Goal: Task Accomplishment & Management: Manage account settings

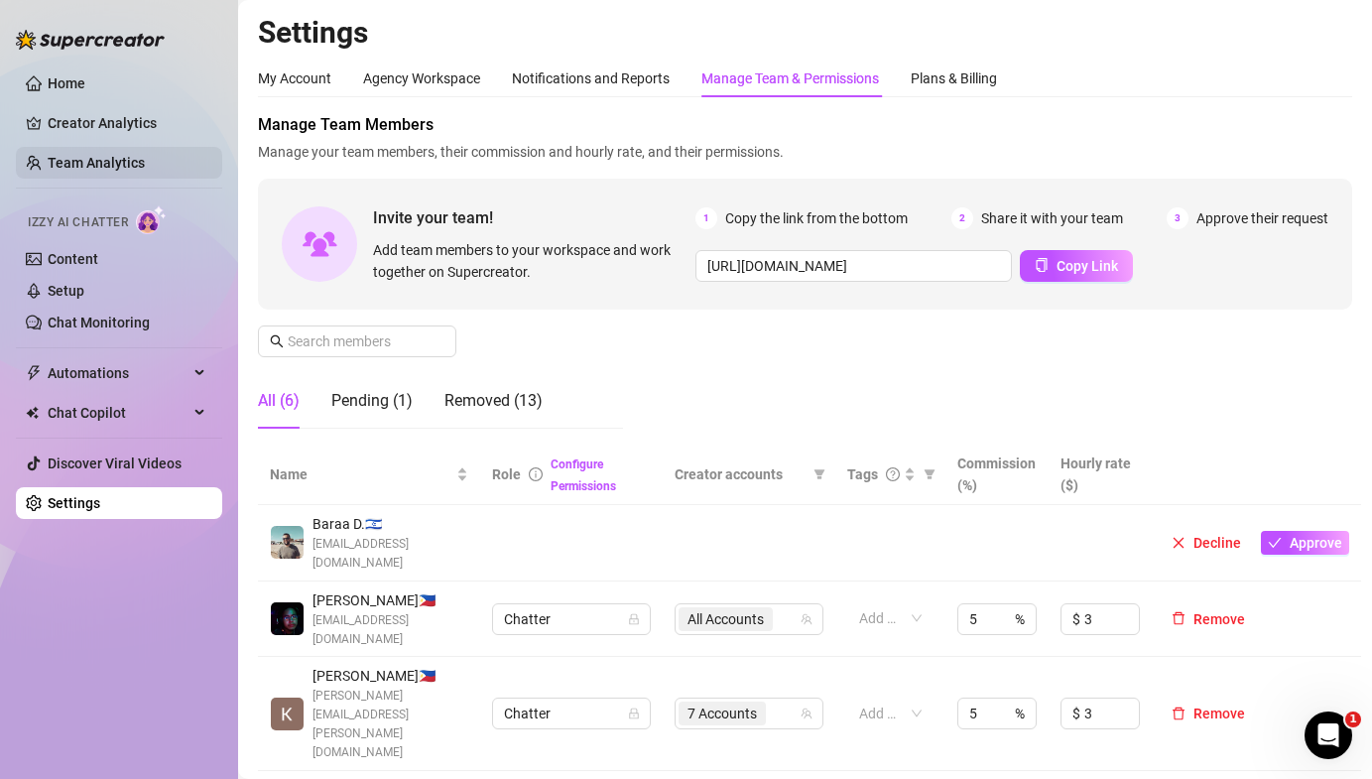
click at [94, 165] on link "Team Analytics" at bounding box center [96, 163] width 97 height 16
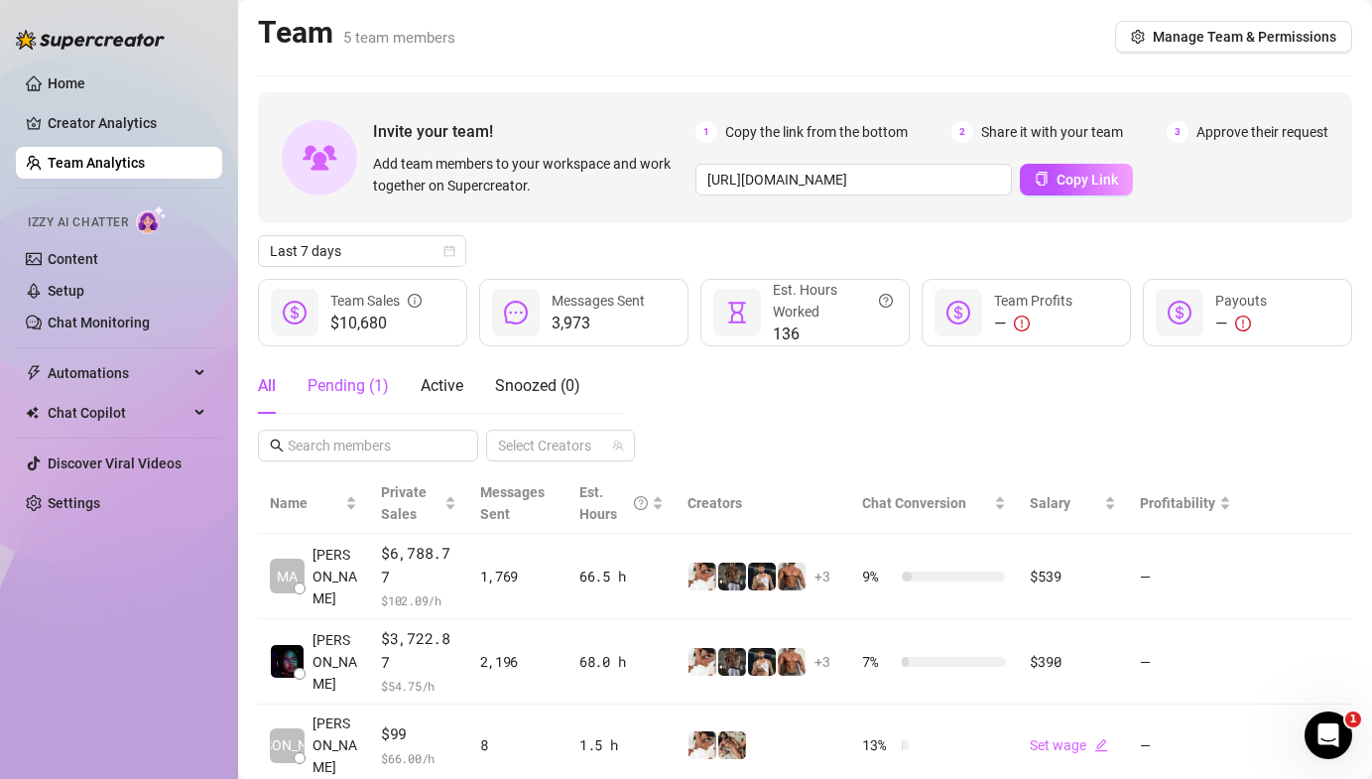
click at [360, 377] on div "Pending ( 1 )" at bounding box center [348, 386] width 81 height 24
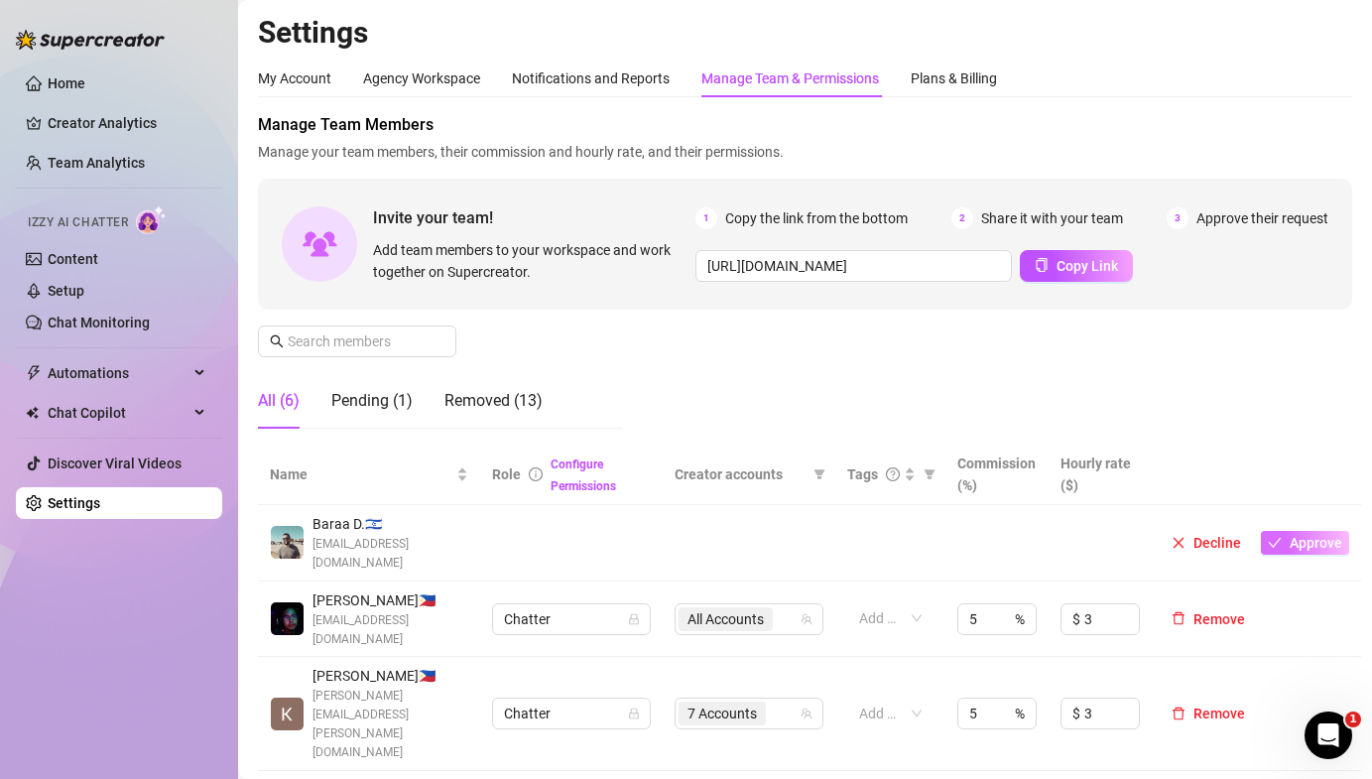
click at [1311, 535] on span "Approve" at bounding box center [1316, 543] width 53 height 16
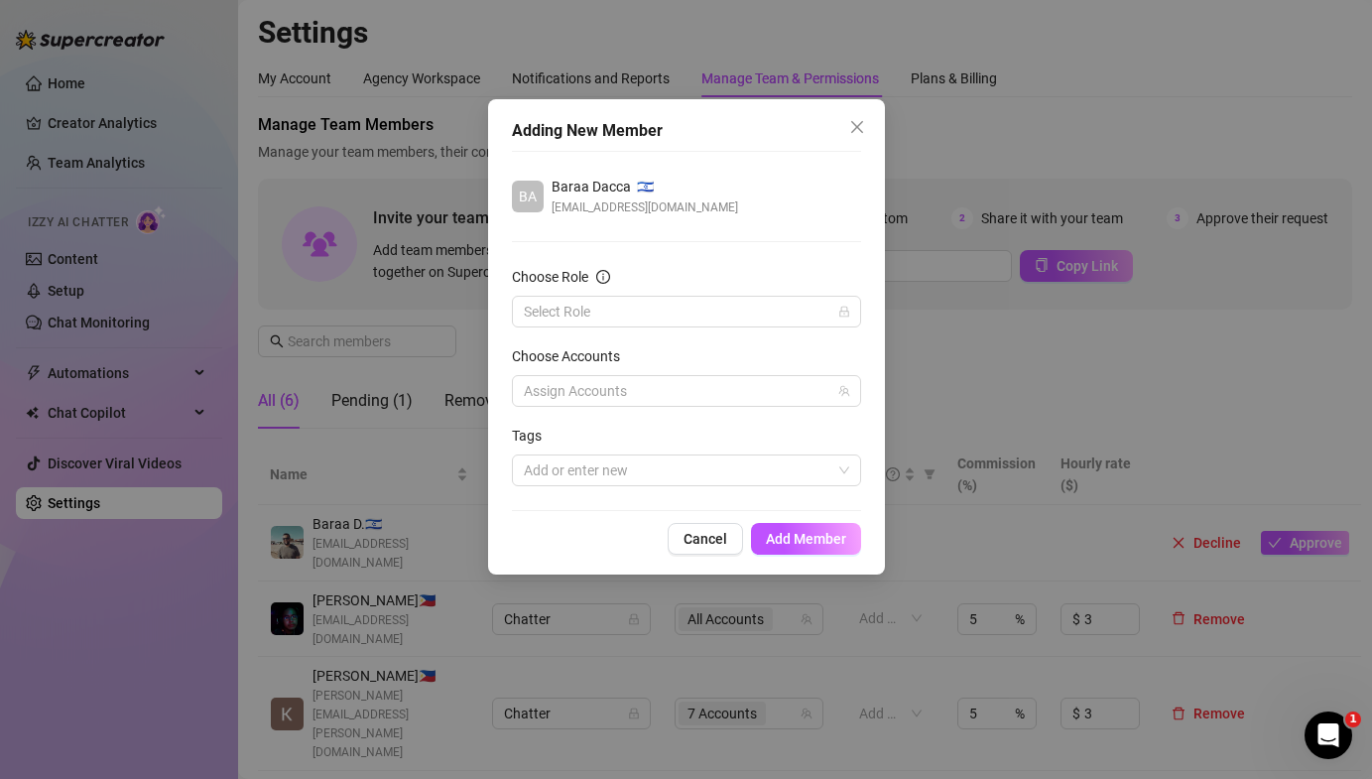
click at [563, 293] on div "Choose Role" at bounding box center [686, 281] width 349 height 30
click at [565, 316] on input "Choose Role" at bounding box center [678, 312] width 308 height 30
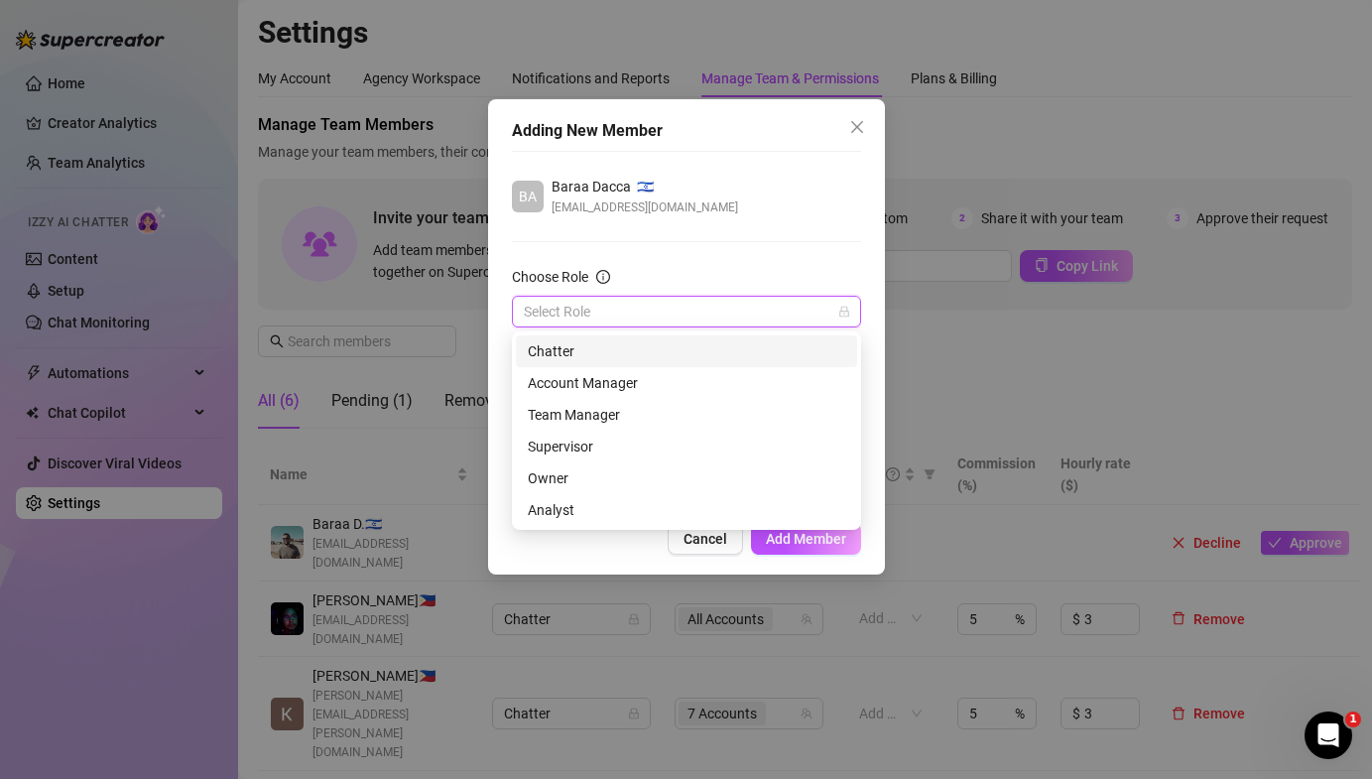
click at [567, 355] on div "Chatter" at bounding box center [686, 351] width 317 height 22
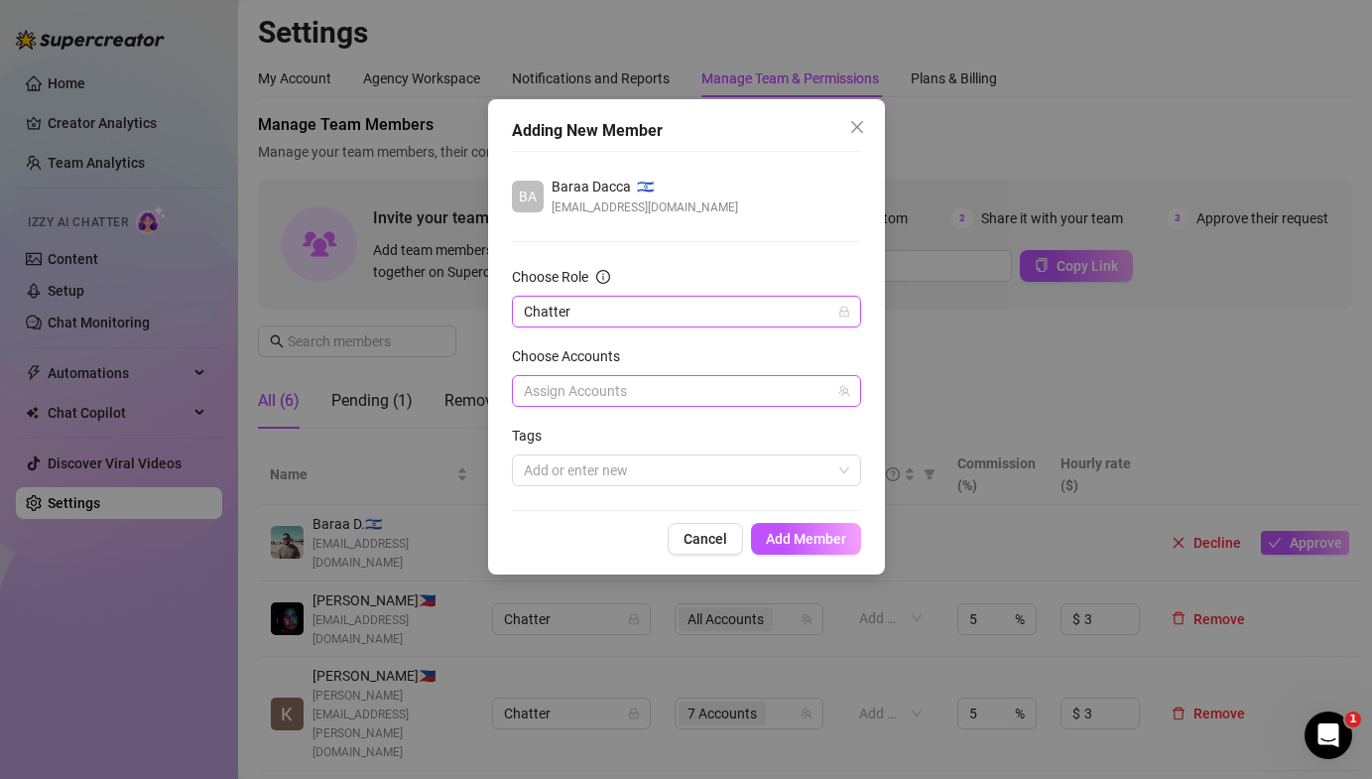
click at [548, 382] on div at bounding box center [676, 391] width 320 height 28
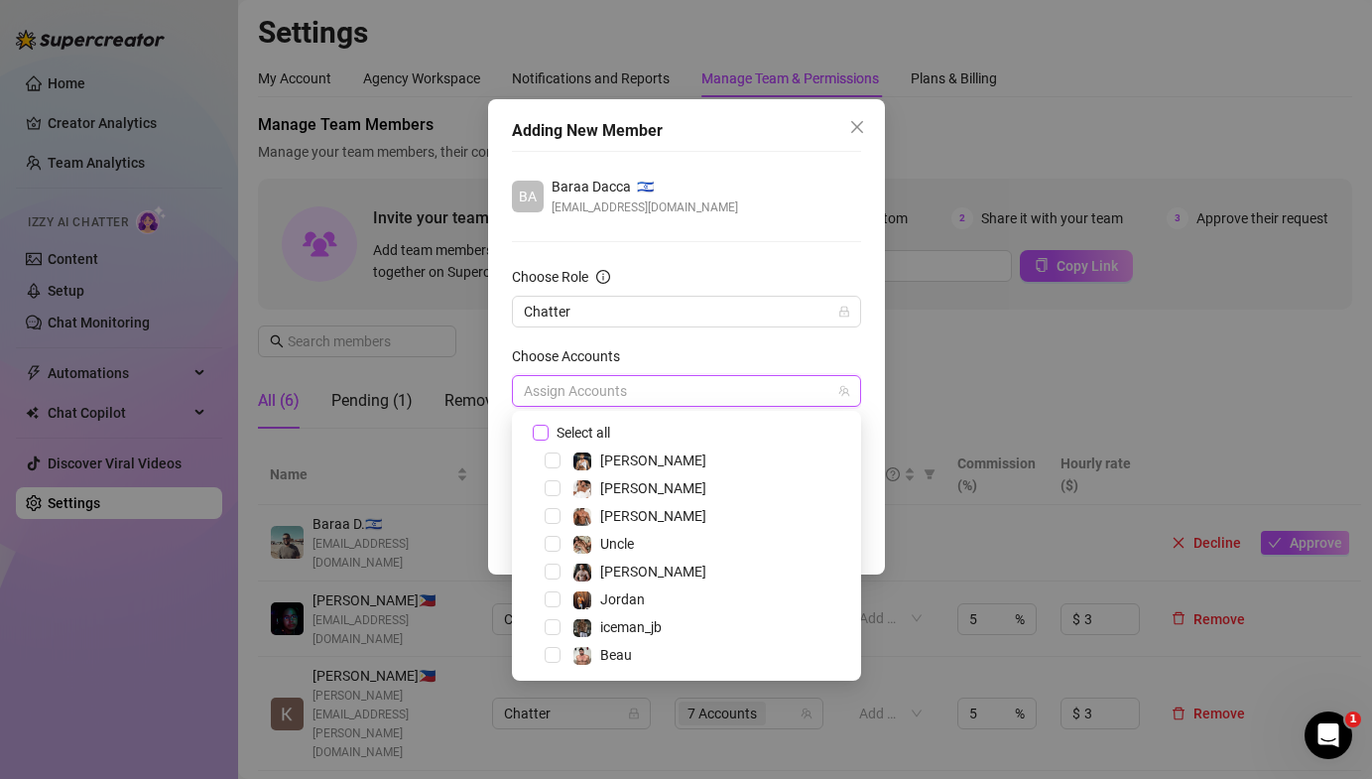
click at [550, 433] on span "Select all" at bounding box center [583, 433] width 69 height 22
click at [547, 433] on input "Select all" at bounding box center [540, 432] width 14 height 14
checkbox input "true"
click at [705, 335] on form "Choose Role Chatter Choose Accounts All Accounts Tags Add or enter new" at bounding box center [686, 376] width 349 height 220
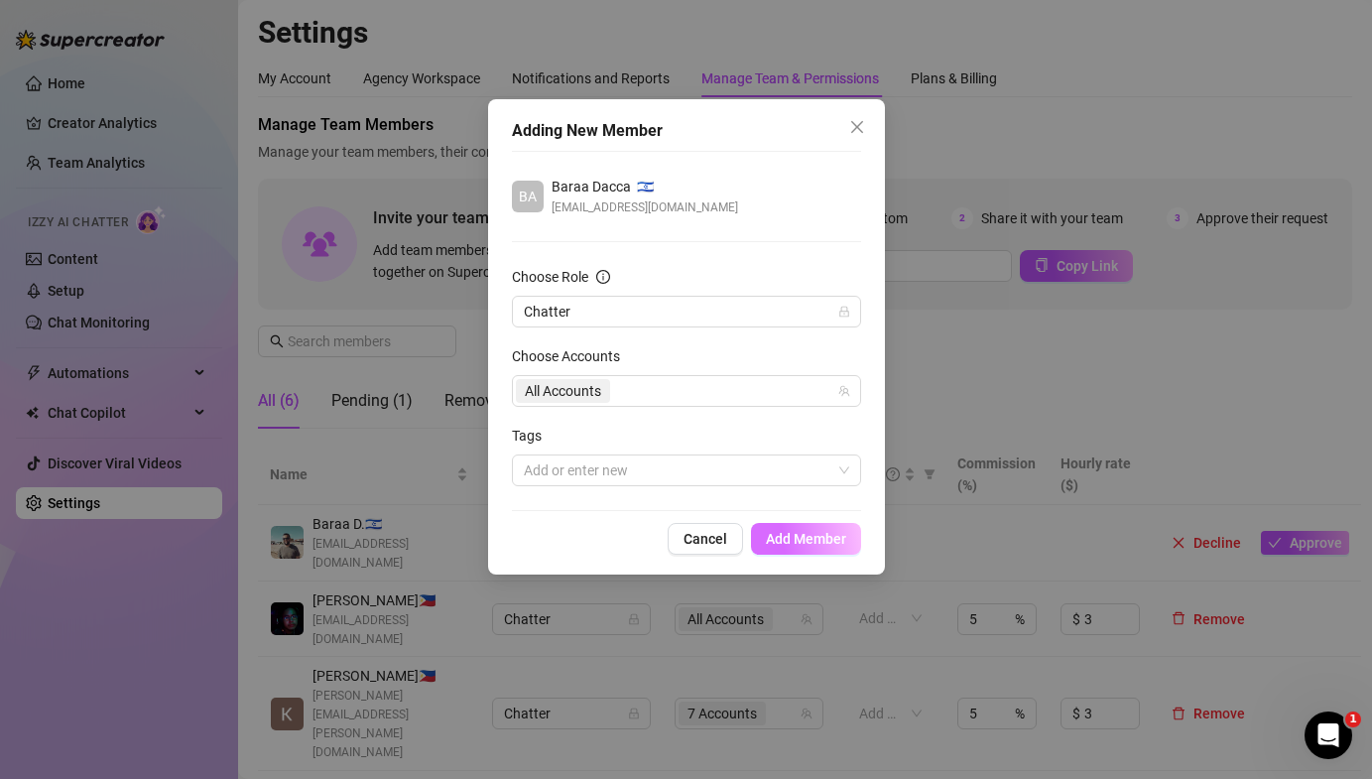
click at [814, 539] on span "Add Member" at bounding box center [806, 539] width 80 height 16
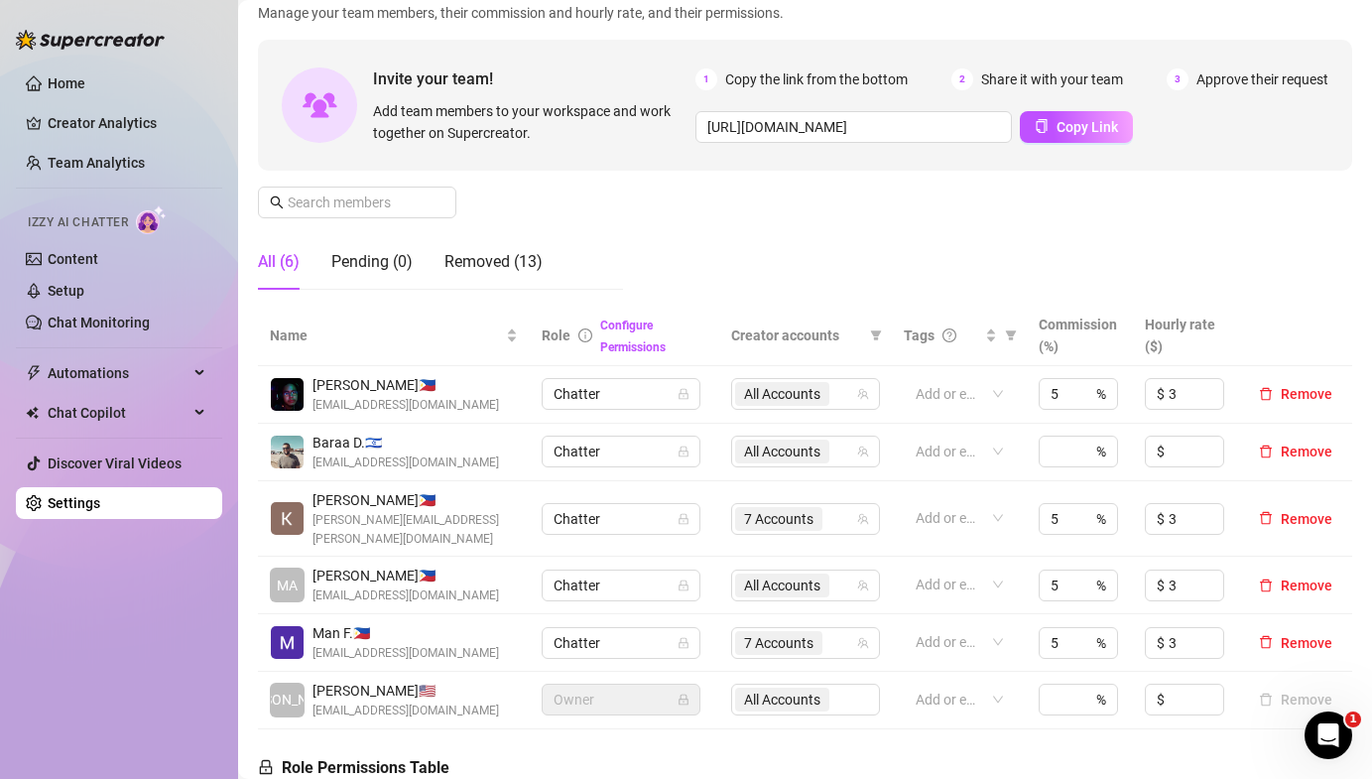
scroll to position [144, 0]
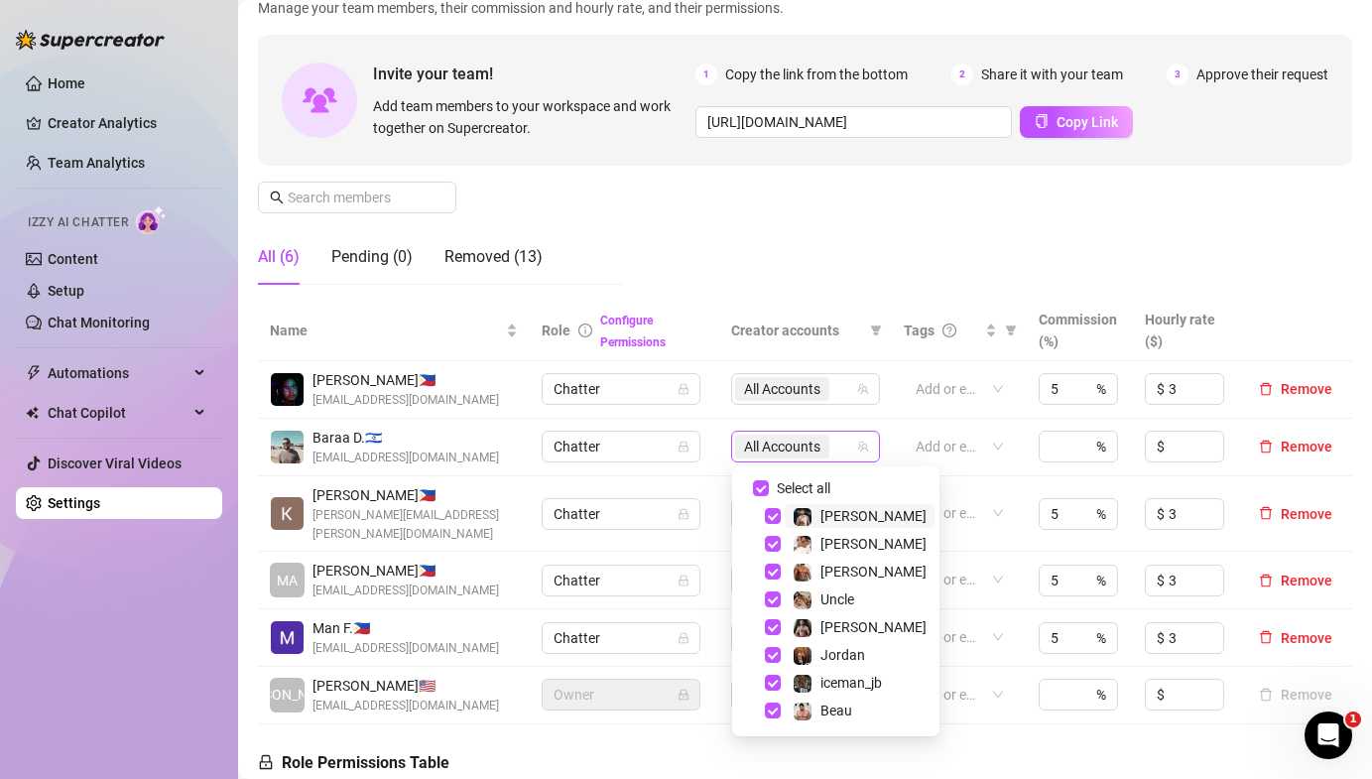
click at [781, 443] on span "All Accounts" at bounding box center [782, 447] width 76 height 22
click at [650, 274] on div "Manage Team Members Manage your team members, their commission and hourly rate,…" at bounding box center [805, 134] width 1094 height 331
